Goal: Task Accomplishment & Management: Manage account settings

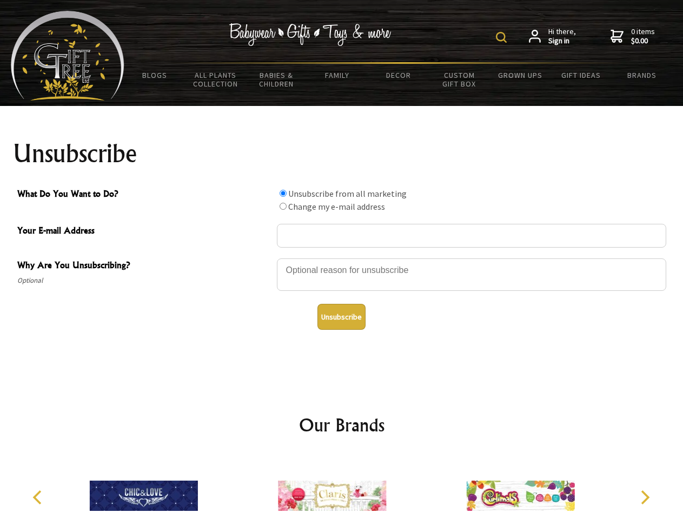
click at [503, 37] on img at bounding box center [501, 37] width 11 height 11
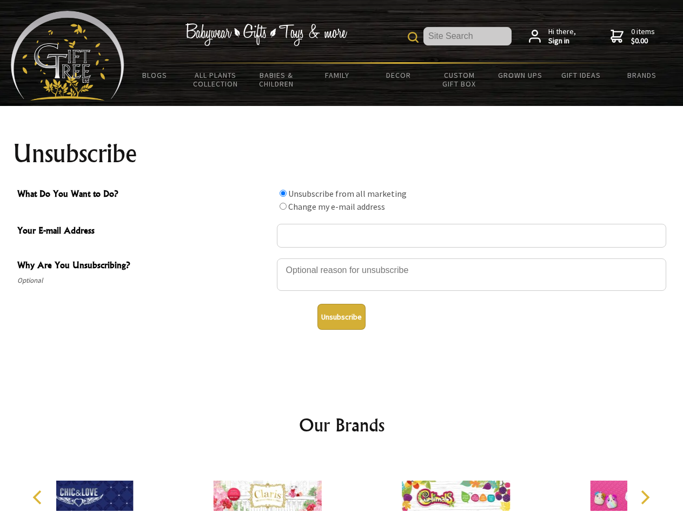
click at [342, 258] on div at bounding box center [472, 277] width 390 height 38
click at [283, 193] on input "What Do You Want to Do?" at bounding box center [283, 193] width 7 height 7
click at [283, 206] on input "What Do You Want to Do?" at bounding box center [283, 206] width 7 height 7
click at [341, 317] on button "Unsubscribe" at bounding box center [342, 317] width 48 height 26
click at [342, 488] on div at bounding box center [341, 498] width 571 height 84
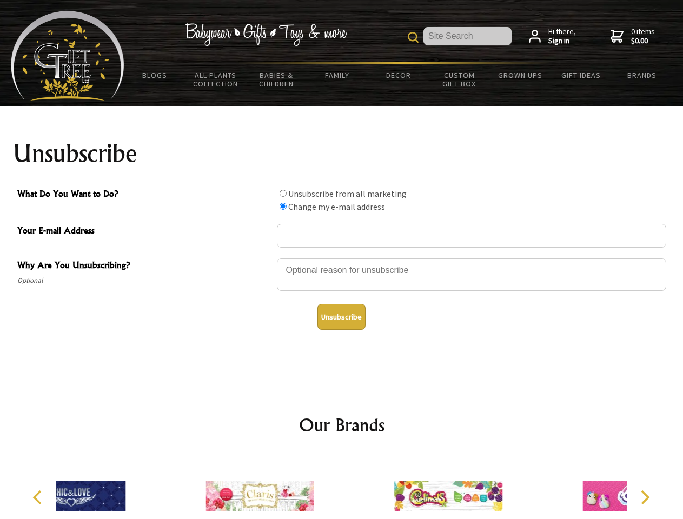
radio input "true"
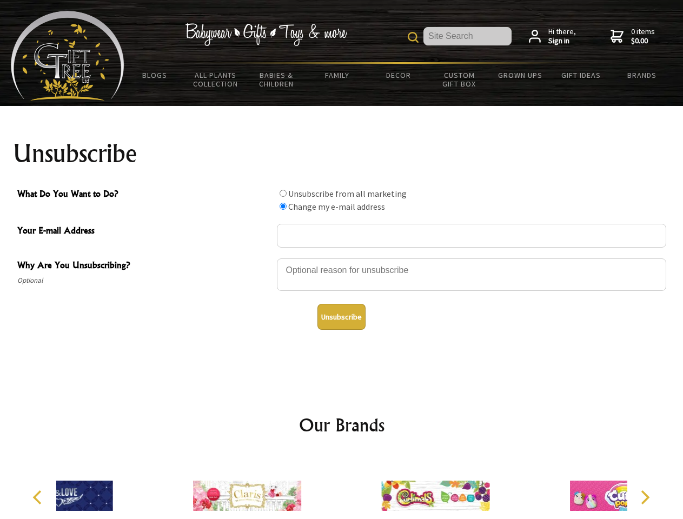
click at [39, 498] on icon "Previous" at bounding box center [38, 498] width 14 height 14
click at [645, 498] on icon "Next" at bounding box center [644, 498] width 14 height 14
